Goal: Task Accomplishment & Management: Use online tool/utility

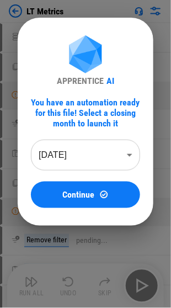
click at [87, 143] on body "LT Metrics Unhide Rows pending... Copy pending... Manual Change Required pendin…" at bounding box center [85, 154] width 171 height 308
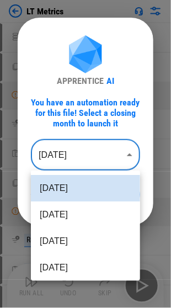
click at [87, 143] on div at bounding box center [85, 154] width 171 height 308
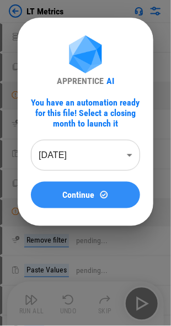
click at [77, 197] on span "Continue" at bounding box center [79, 194] width 32 height 9
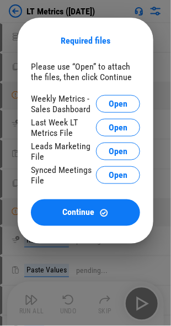
scroll to position [55, 0]
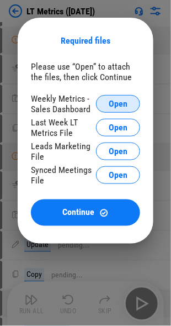
click at [108, 101] on button "Open" at bounding box center [118, 104] width 44 height 18
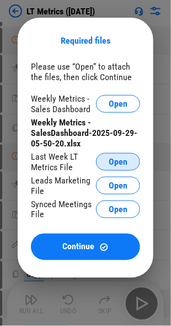
click at [116, 157] on span "Open" at bounding box center [118, 161] width 19 height 9
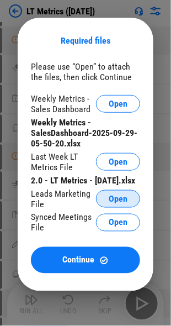
click at [110, 203] on span "Open" at bounding box center [118, 198] width 19 height 9
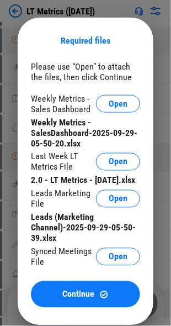
scroll to position [166, 0]
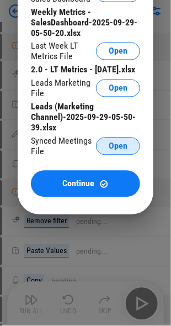
click at [110, 151] on span "Open" at bounding box center [118, 146] width 19 height 9
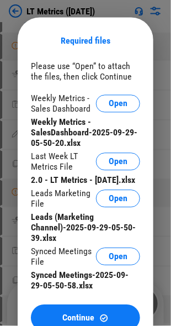
scroll to position [276, 0]
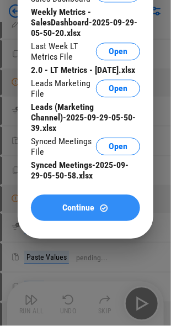
click at [69, 212] on span "Continue" at bounding box center [79, 207] width 32 height 9
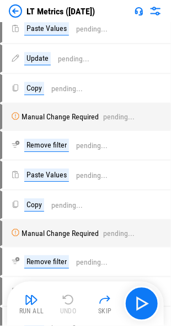
scroll to position [0, 0]
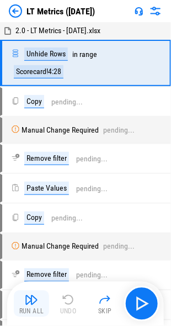
click at [28, 294] on img "button" at bounding box center [31, 299] width 13 height 13
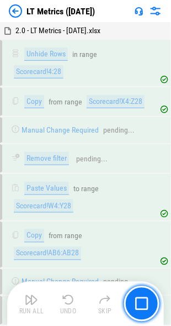
scroll to position [181, 0]
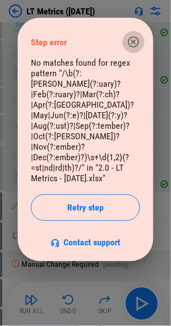
click at [133, 44] on icon "button" at bounding box center [133, 41] width 13 height 13
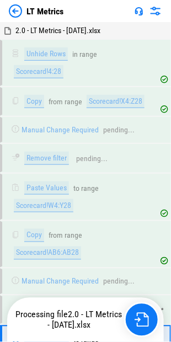
scroll to position [173, 0]
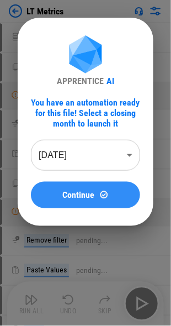
click at [91, 192] on span "Continue" at bounding box center [79, 194] width 32 height 9
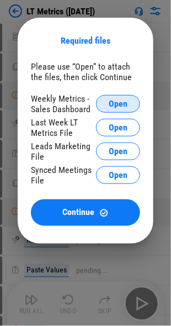
click at [123, 102] on span "Open" at bounding box center [118, 103] width 19 height 9
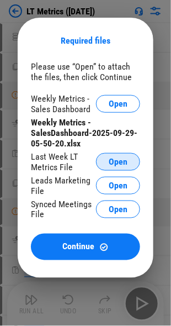
click at [119, 166] on span "Open" at bounding box center [118, 161] width 19 height 9
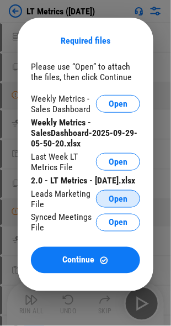
click at [108, 207] on button "Open" at bounding box center [118, 199] width 44 height 18
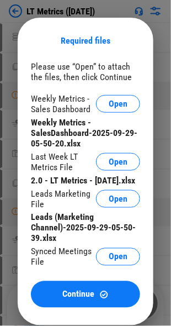
scroll to position [55, 0]
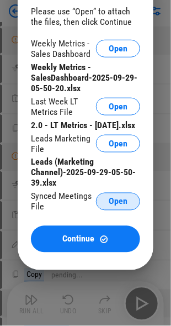
click at [112, 206] on span "Open" at bounding box center [118, 201] width 19 height 9
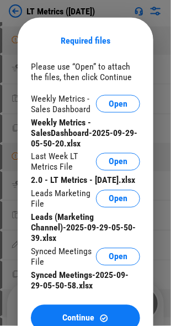
scroll to position [110, 0]
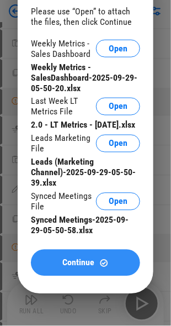
click at [104, 268] on img at bounding box center [103, 262] width 9 height 9
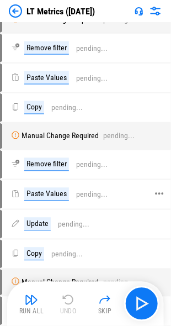
scroll to position [0, 0]
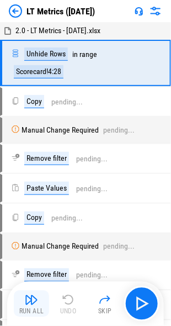
click at [27, 303] on img "button" at bounding box center [31, 299] width 13 height 13
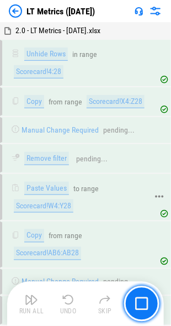
scroll to position [181, 0]
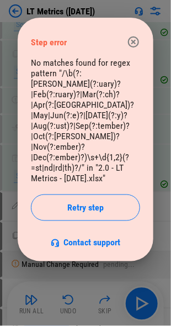
click at [47, 117] on div "No matches found for regex pattern "/\b(?:Jan(?:uary)?|Feb(?:ruary)?|Mar(?:ch)?…" at bounding box center [85, 152] width 109 height 190
click at [43, 117] on div "No matches found for regex pattern "/\b(?:Jan(?:uary)?|Feb(?:ruary)?|Mar(?:ch)?…" at bounding box center [85, 152] width 109 height 190
click at [131, 41] on icon "button" at bounding box center [133, 41] width 13 height 13
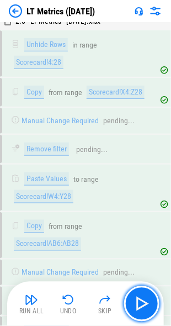
scroll to position [0, 0]
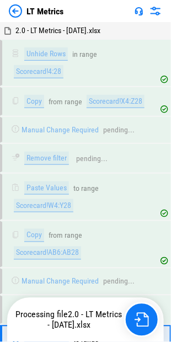
scroll to position [173, 0]
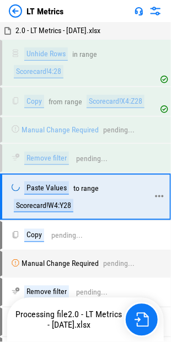
scroll to position [173, 0]
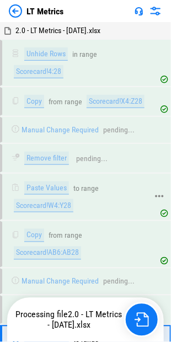
scroll to position [173, 0]
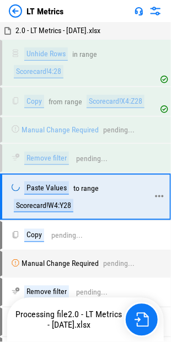
scroll to position [173, 0]
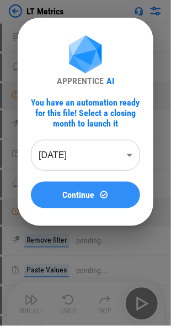
click at [75, 188] on button "Continue" at bounding box center [85, 195] width 109 height 26
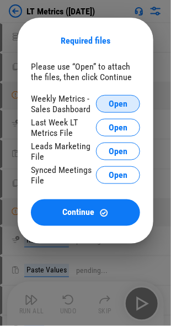
click at [104, 102] on button "Open" at bounding box center [118, 104] width 44 height 18
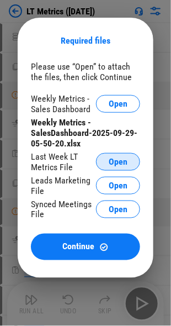
click at [111, 166] on span "Open" at bounding box center [118, 161] width 19 height 9
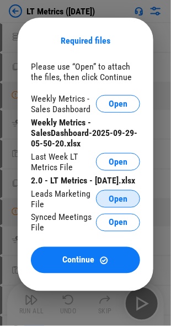
click at [112, 205] on button "Open" at bounding box center [118, 199] width 44 height 18
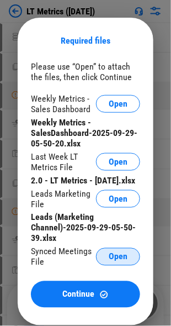
click at [104, 263] on button "Open" at bounding box center [118, 257] width 44 height 18
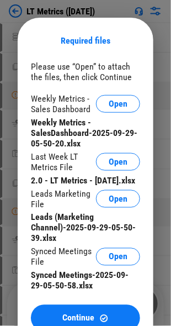
scroll to position [110, 0]
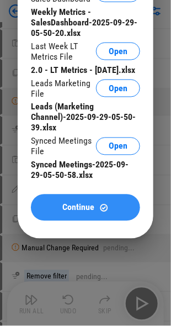
click at [77, 212] on button "Continue" at bounding box center [85, 207] width 109 height 26
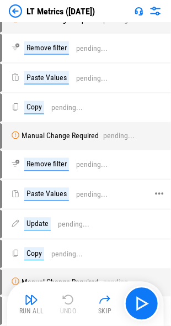
scroll to position [0, 0]
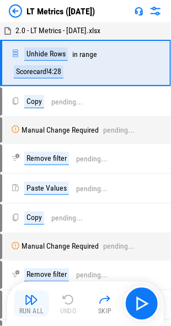
click at [28, 311] on div "Run All" at bounding box center [31, 311] width 25 height 7
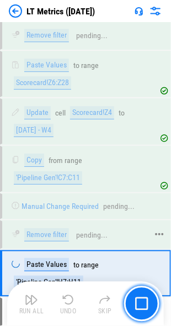
scroll to position [378, 0]
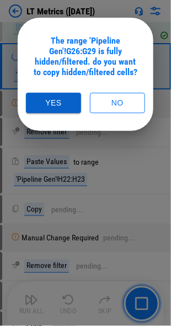
click at [68, 97] on button "Yes" at bounding box center [53, 103] width 55 height 20
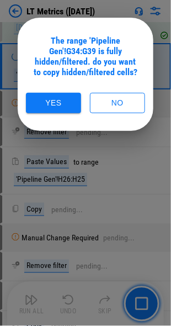
click at [68, 97] on button "Yes" at bounding box center [53, 103] width 55 height 20
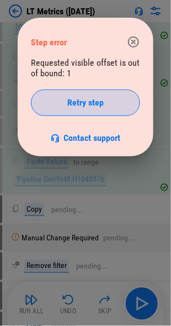
click at [64, 112] on button "Retry step" at bounding box center [85, 102] width 109 height 26
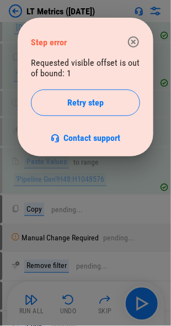
click at [133, 45] on icon "button" at bounding box center [133, 41] width 13 height 13
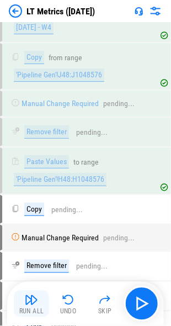
click at [37, 299] on img "button" at bounding box center [31, 299] width 13 height 13
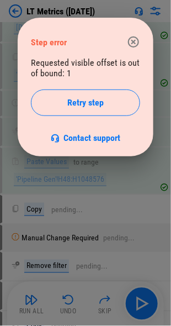
click at [135, 43] on icon "button" at bounding box center [133, 41] width 11 height 11
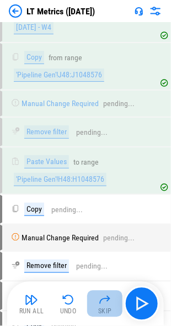
click at [102, 301] on img "button" at bounding box center [104, 299] width 13 height 13
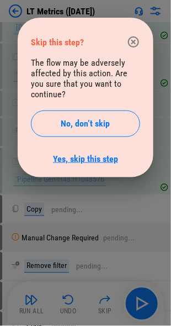
click at [88, 153] on link "Yes, skip this step" at bounding box center [85, 158] width 65 height 10
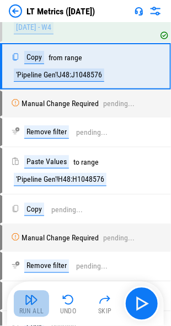
click at [31, 309] on div "Run All" at bounding box center [31, 311] width 25 height 7
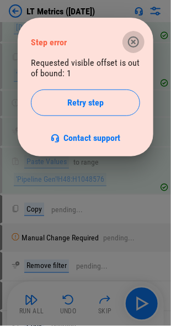
click at [133, 38] on icon "button" at bounding box center [133, 41] width 11 height 11
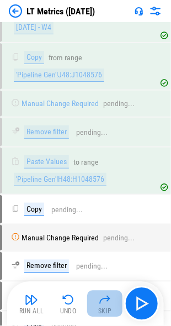
click at [101, 298] on img "button" at bounding box center [104, 299] width 13 height 13
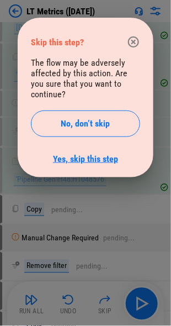
click at [88, 153] on link "Yes, skip this step" at bounding box center [85, 158] width 65 height 10
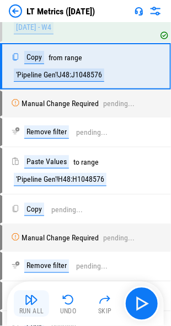
click at [34, 305] on img "button" at bounding box center [31, 299] width 13 height 13
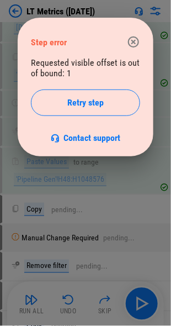
click at [132, 39] on icon "button" at bounding box center [133, 41] width 13 height 13
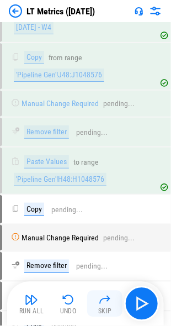
click at [93, 304] on button "Skip" at bounding box center [104, 303] width 35 height 26
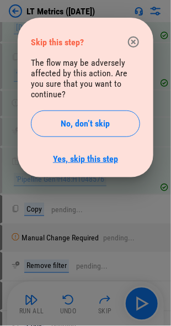
click at [87, 153] on link "Yes, skip this step" at bounding box center [85, 158] width 65 height 10
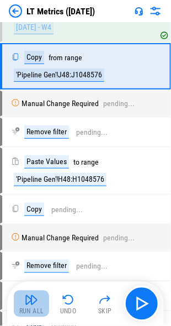
click at [25, 298] on img "button" at bounding box center [31, 299] width 13 height 13
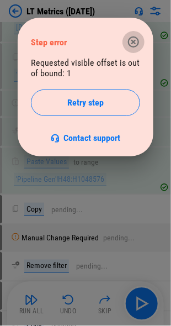
click at [130, 44] on icon "button" at bounding box center [133, 41] width 13 height 13
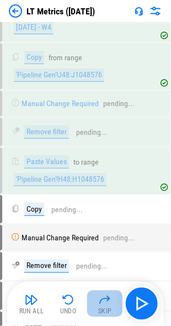
click at [97, 307] on button "Skip" at bounding box center [104, 303] width 35 height 26
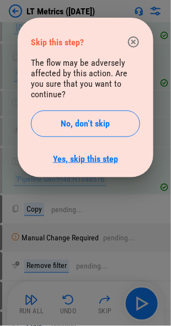
click at [81, 153] on link "Yes, skip this step" at bounding box center [85, 158] width 65 height 10
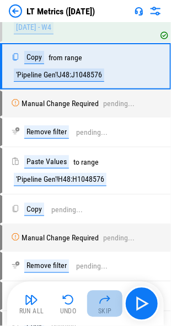
click at [99, 308] on div "Skip" at bounding box center [105, 311] width 14 height 7
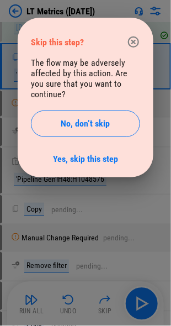
click at [52, 152] on div "The flow may be adversely affected by this action. Are you sure that you want t…" at bounding box center [85, 110] width 109 height 107
click at [58, 153] on link "Yes, skip this step" at bounding box center [85, 158] width 65 height 10
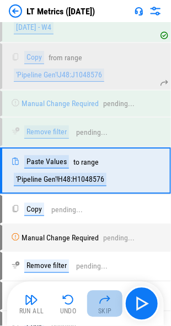
click at [102, 305] on img "button" at bounding box center [104, 299] width 13 height 13
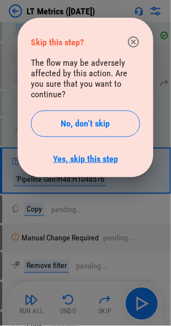
click at [93, 153] on link "Yes, skip this step" at bounding box center [85, 158] width 65 height 10
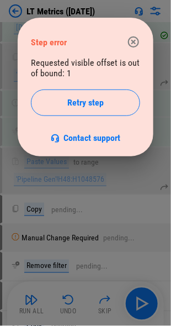
click at [131, 42] on icon "button" at bounding box center [133, 41] width 13 height 13
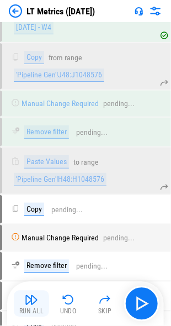
click at [33, 308] on div "Run All" at bounding box center [31, 311] width 25 height 7
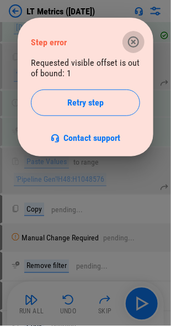
click at [132, 40] on icon "button" at bounding box center [133, 41] width 13 height 13
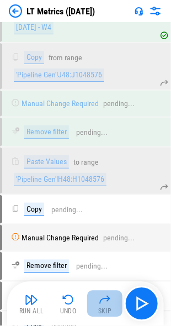
click at [95, 295] on button "Skip" at bounding box center [104, 303] width 35 height 26
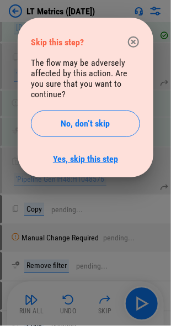
click at [66, 153] on link "Yes, skip this step" at bounding box center [85, 158] width 65 height 10
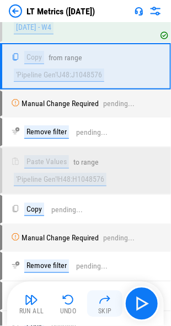
click at [103, 301] on img "button" at bounding box center [104, 299] width 13 height 13
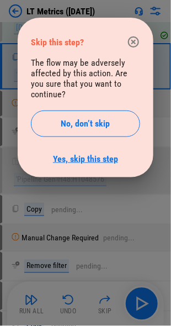
click at [64, 153] on link "Yes, skip this step" at bounding box center [85, 158] width 65 height 10
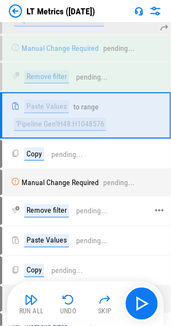
scroll to position [322, 0]
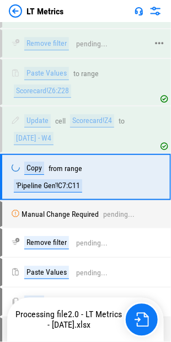
scroll to position [369, 0]
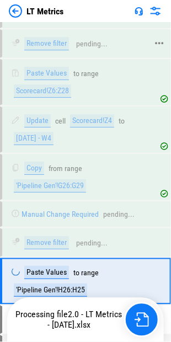
scroll to position [369, 0]
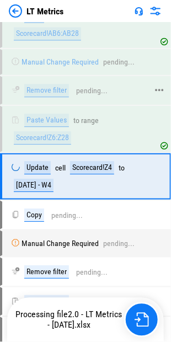
scroll to position [369, 0]
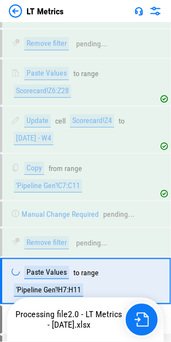
scroll to position [369, 0]
